Goal: Navigation & Orientation: Find specific page/section

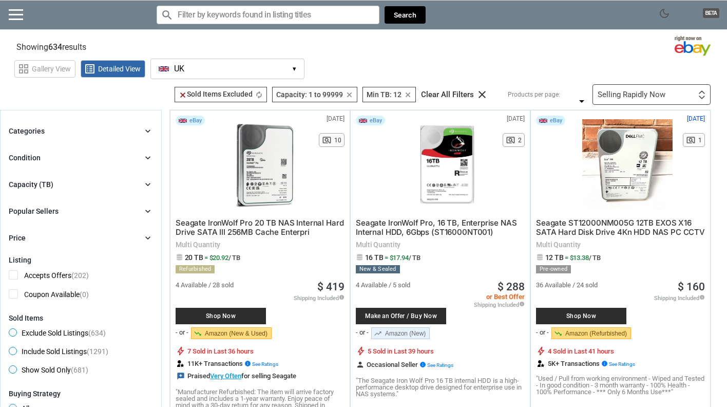
click at [186, 68] on button "UK UK ▾" at bounding box center [228, 69] width 154 height 21
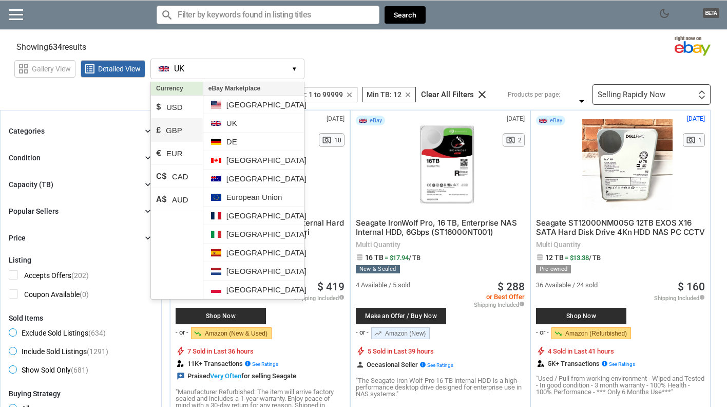
click at [175, 134] on li "£ GBP" at bounding box center [177, 130] width 52 height 23
click at [234, 125] on li "UK" at bounding box center [253, 123] width 101 height 18
click at [404, 44] on section "Showing 634 results Loading Results ... (52.75%)" at bounding box center [363, 45] width 727 height 20
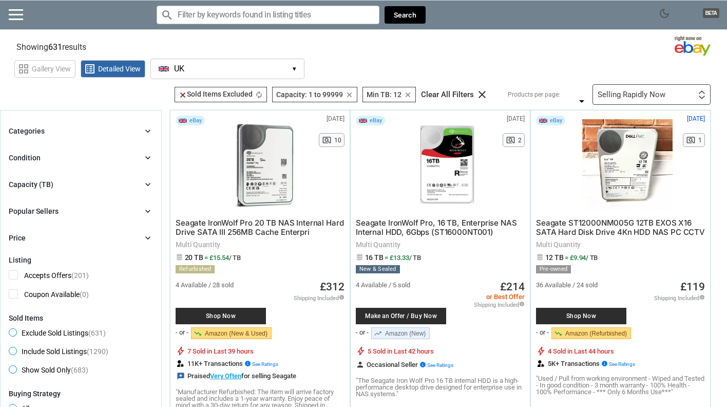
click at [404, 44] on section "Showing 631 results Loading Results ... (52.95%)" at bounding box center [363, 45] width 727 height 20
